Goal: Find contact information: Find contact information

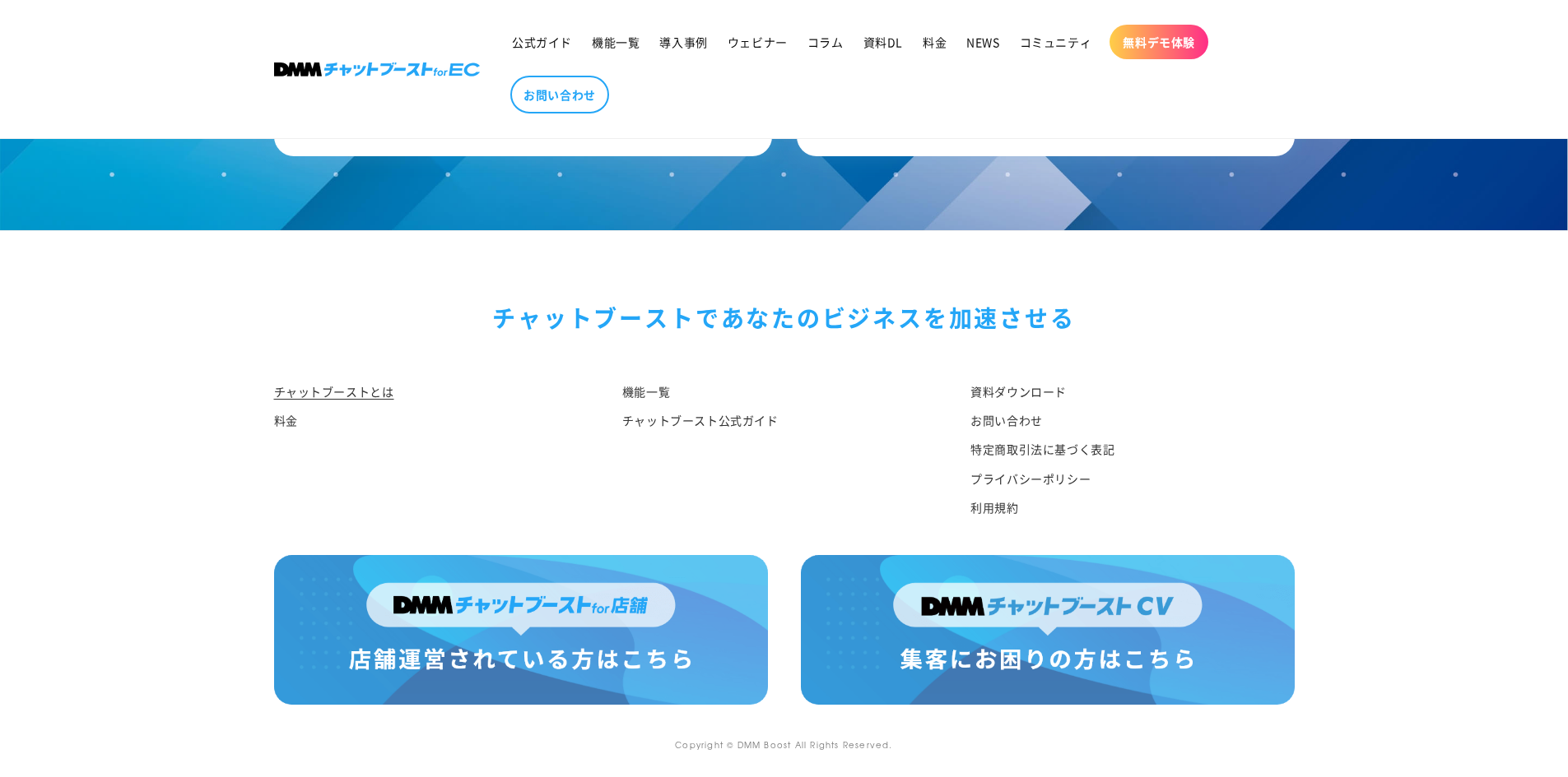
scroll to position [8526, 0]
click at [986, 517] on link "利用規約" at bounding box center [993, 508] width 48 height 29
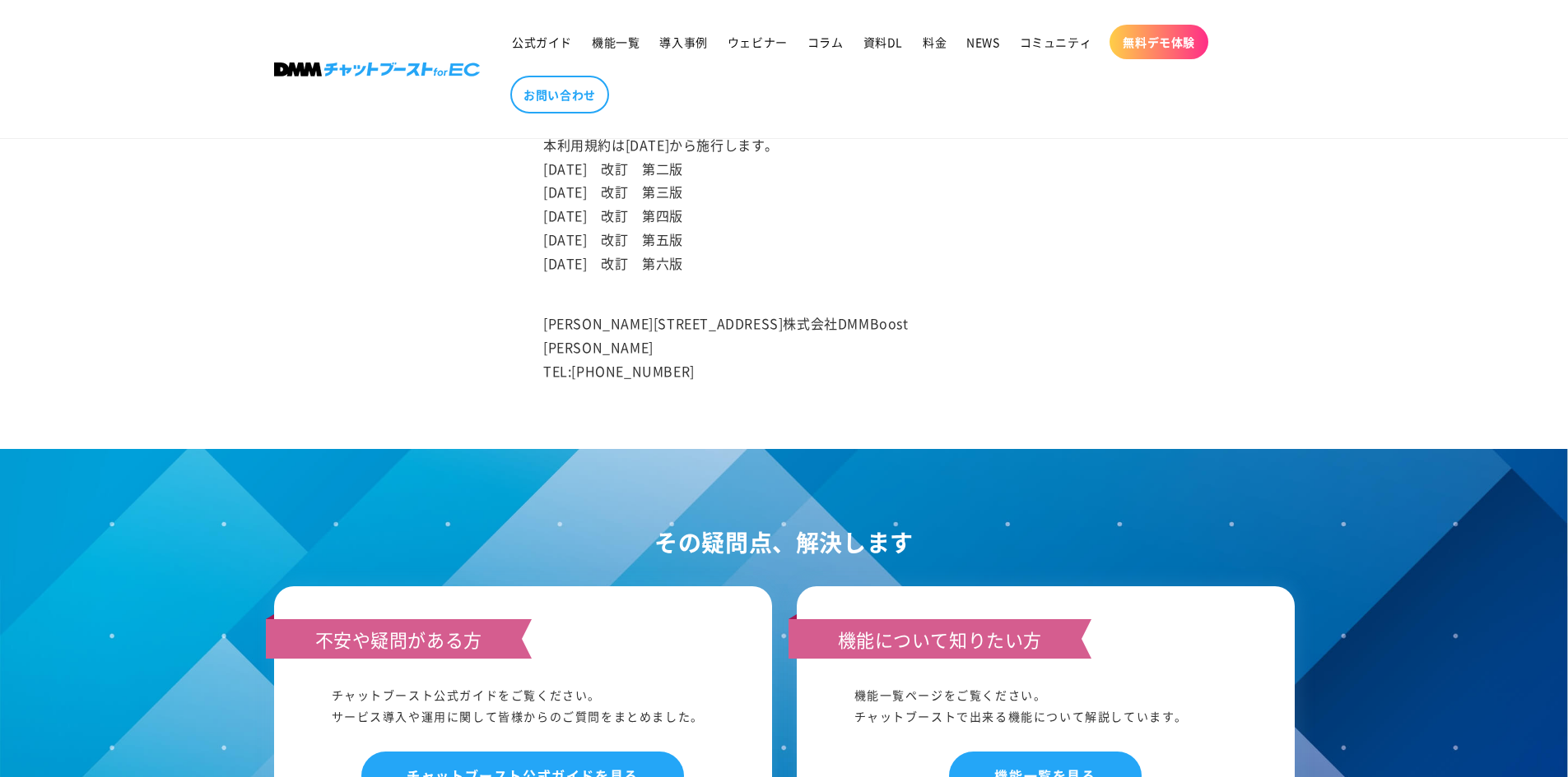
scroll to position [9487, 0]
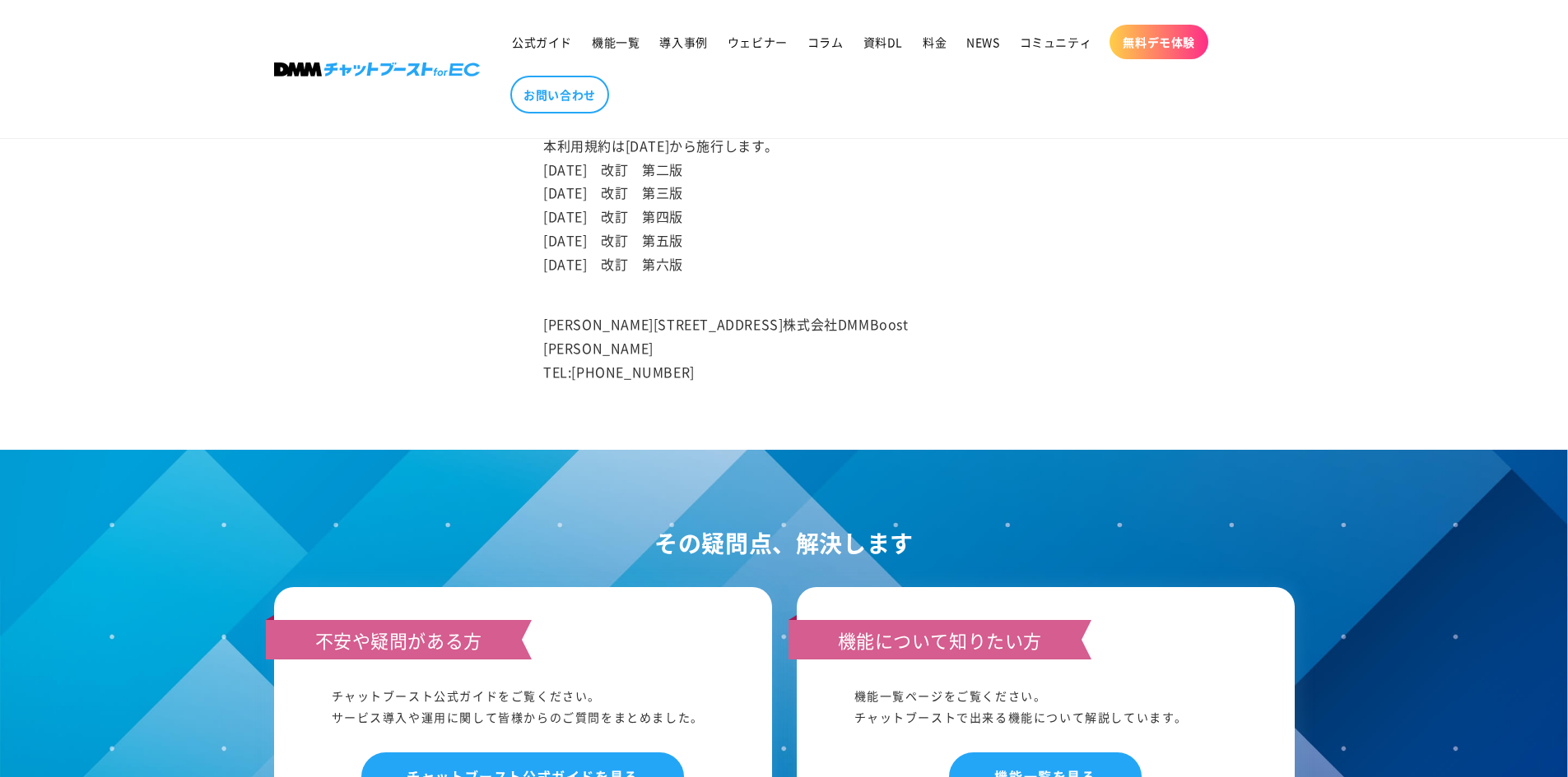
drag, startPoint x: 971, startPoint y: 608, endPoint x: 1002, endPoint y: 638, distance: 43.1
click at [1002, 384] on p "東京都港区六本木３丁目２−１住友不動産六本木グランドタワー24階株式会社DMMBoost 横関秀樹 TEL:050-3552-6949" at bounding box center [784, 336] width 481 height 94
copy p "株式会社DMMBoost"
